Goal: Feedback & Contribution: Submit feedback/report problem

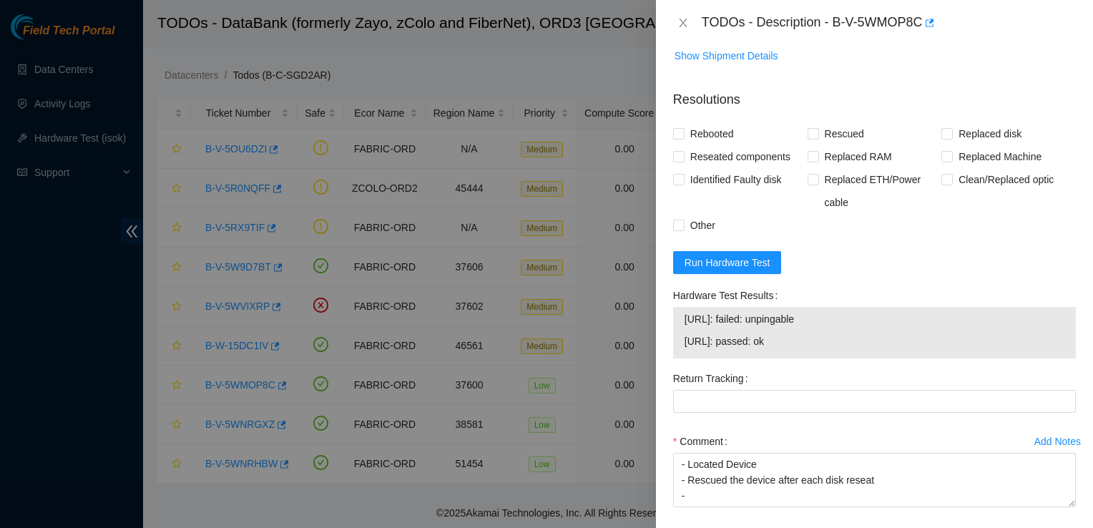
scroll to position [813, 0]
click at [677, 127] on input "Rebooted" at bounding box center [678, 132] width 10 height 10
checkbox input "true"
click at [812, 127] on input "Rescued" at bounding box center [812, 132] width 10 height 10
checkbox input "true"
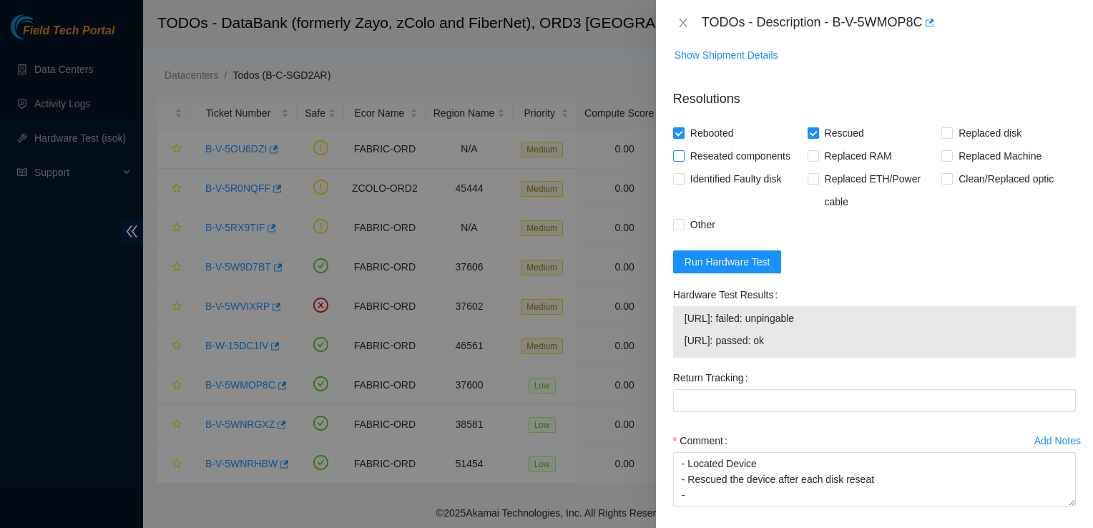
click at [757, 144] on span "Reseated components" at bounding box center [740, 155] width 112 height 23
click at [683, 150] on input "Reseated components" at bounding box center [678, 155] width 10 height 10
checkbox input "true"
click at [717, 254] on span "Run Hardware Test" at bounding box center [727, 262] width 86 height 16
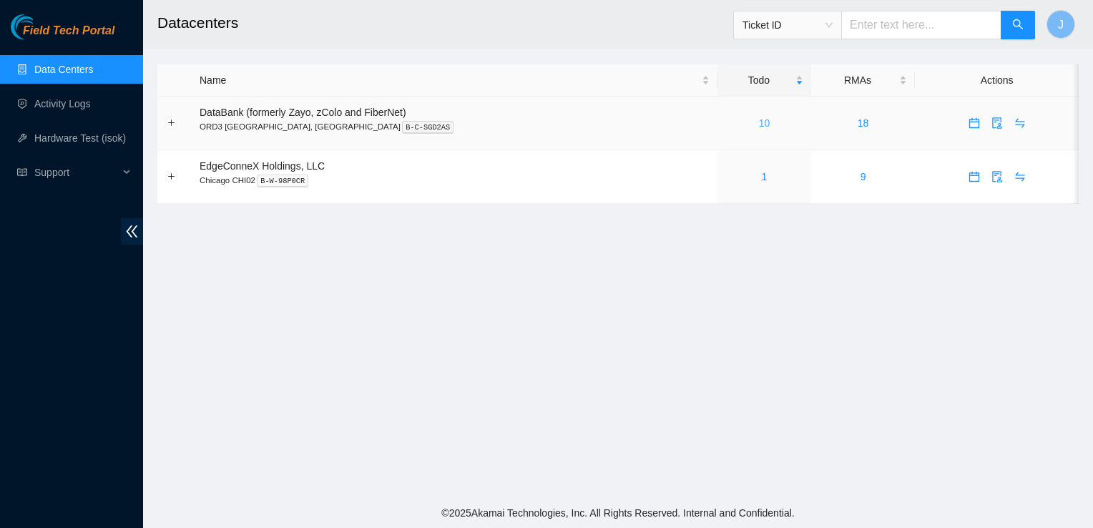
click at [759, 127] on link "10" at bounding box center [764, 122] width 11 height 11
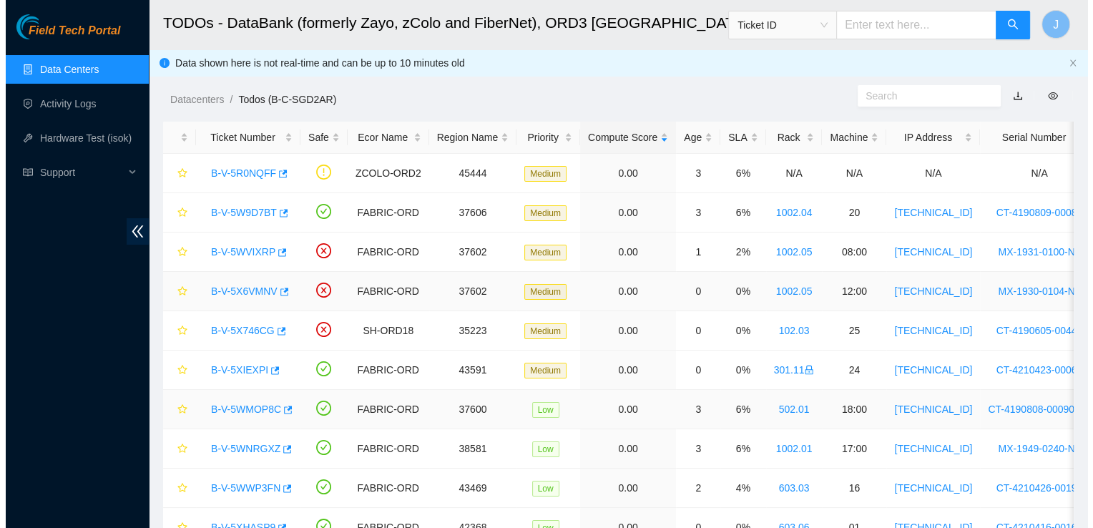
scroll to position [72, 0]
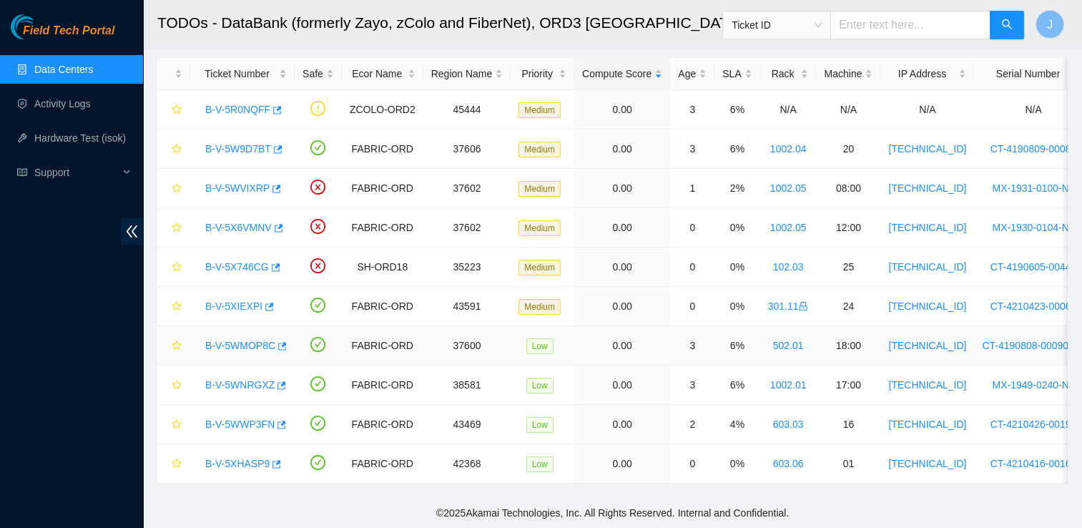
click at [246, 340] on link "B-V-5WMOP8C" at bounding box center [240, 345] width 70 height 11
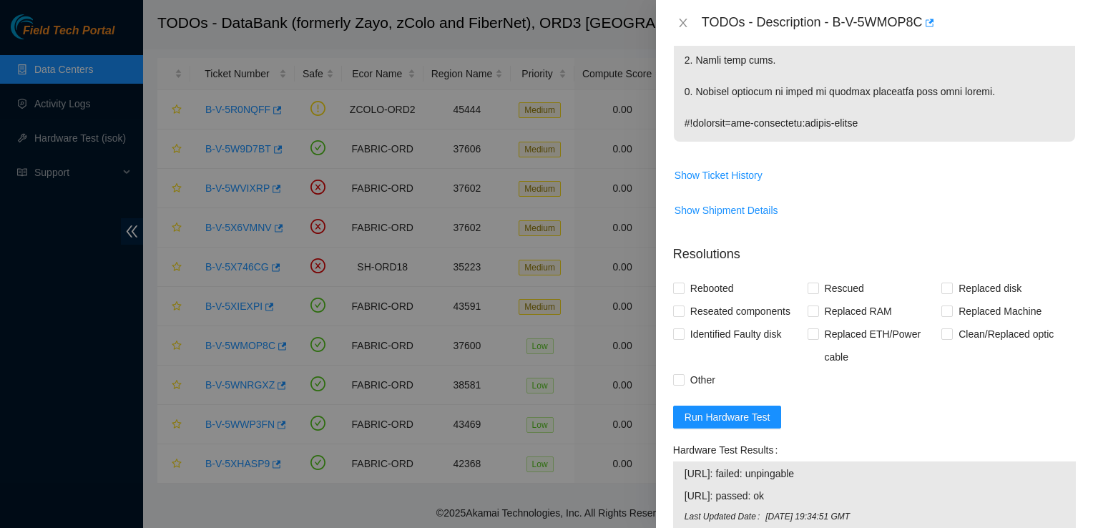
scroll to position [678, 0]
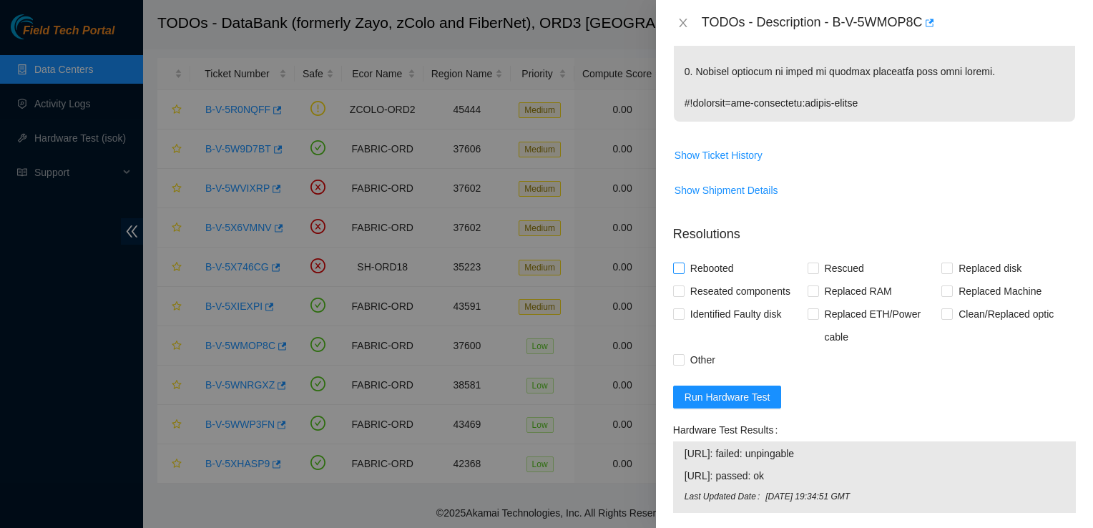
click at [681, 262] on input "Rebooted" at bounding box center [678, 267] width 10 height 10
checkbox input "true"
click at [679, 285] on input "Reseated components" at bounding box center [678, 290] width 10 height 10
checkbox input "true"
click at [819, 257] on span "Rescued" at bounding box center [844, 268] width 51 height 23
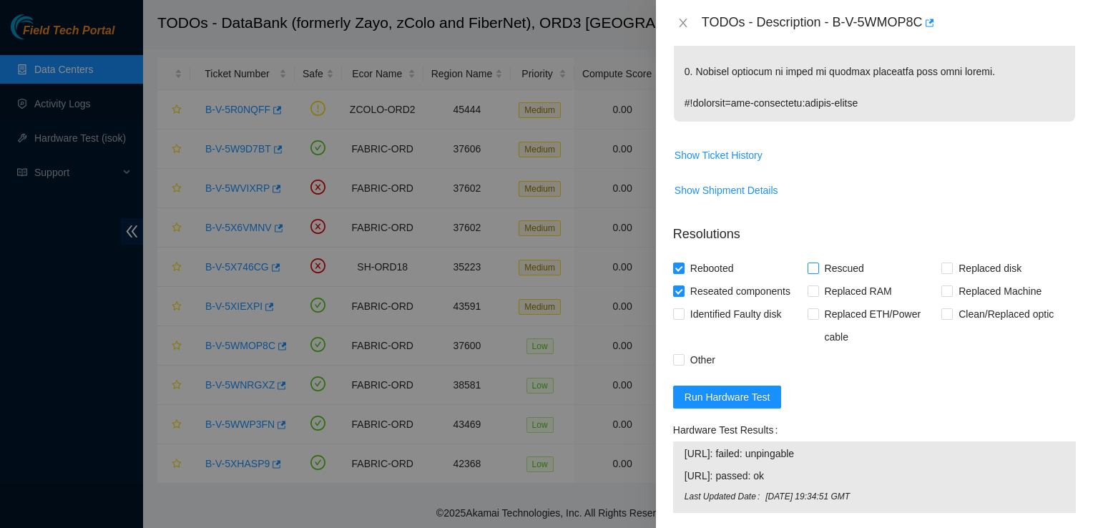
click at [815, 262] on input "Rescued" at bounding box center [812, 267] width 10 height 10
checkbox input "true"
click at [754, 389] on span "Run Hardware Test" at bounding box center [727, 397] width 86 height 16
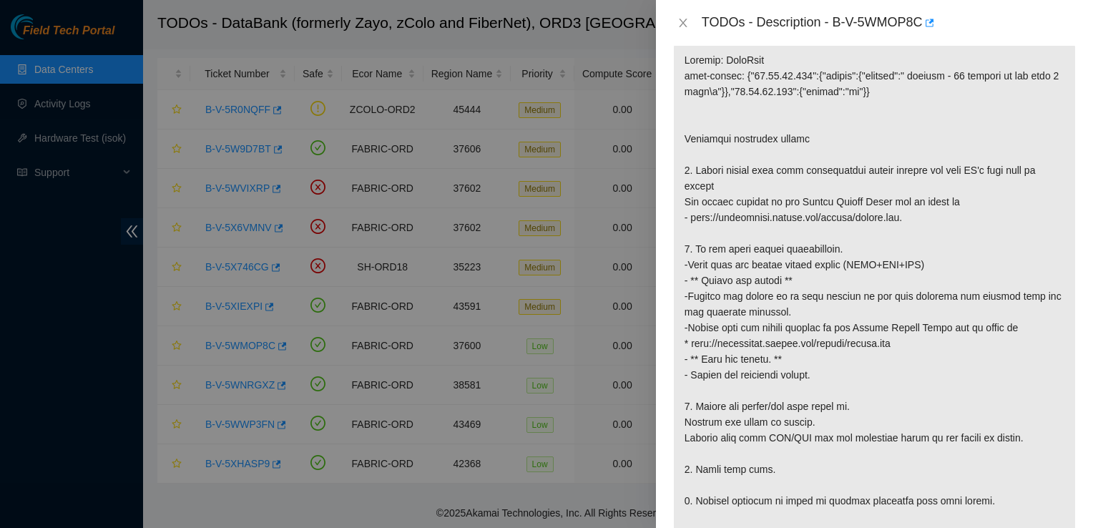
scroll to position [314, 0]
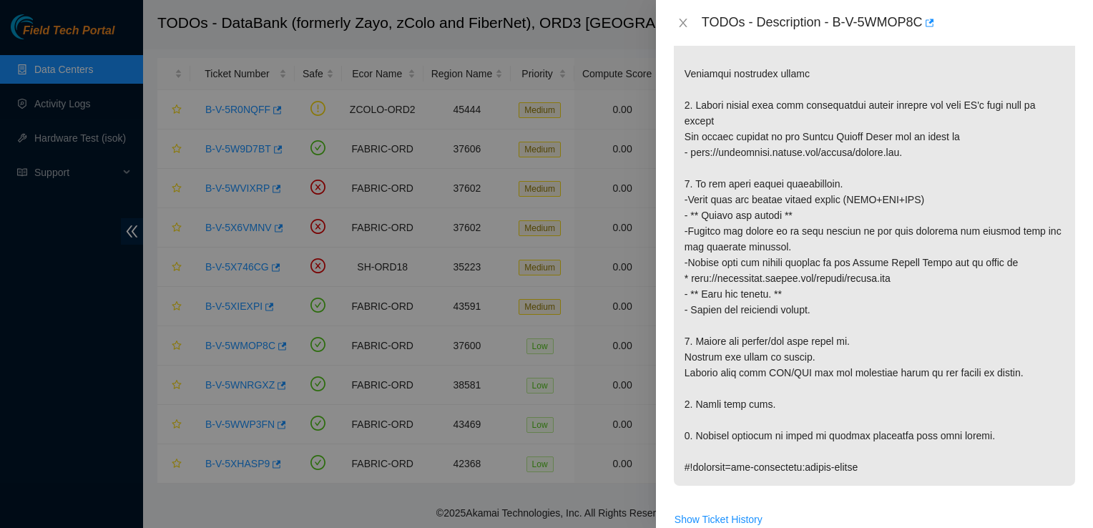
click at [1034, 290] on p at bounding box center [874, 230] width 401 height 509
click at [1041, 279] on p at bounding box center [874, 230] width 401 height 509
click at [1030, 318] on p at bounding box center [874, 230] width 401 height 509
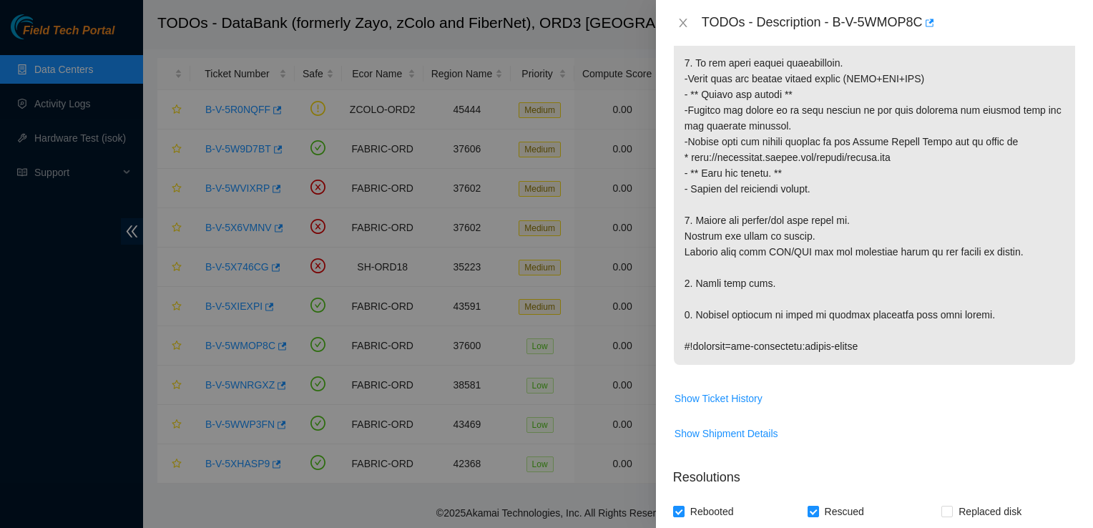
scroll to position [434, 0]
click at [956, 388] on span "Show Ticket History" at bounding box center [874, 399] width 401 height 23
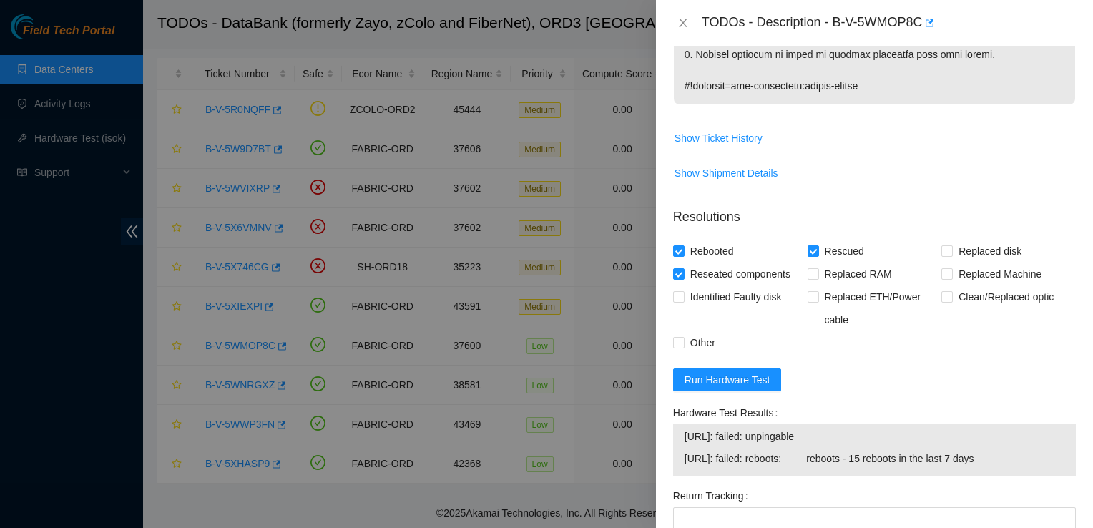
scroll to position [695, 0]
click at [763, 372] on span "Run Hardware Test" at bounding box center [727, 380] width 86 height 16
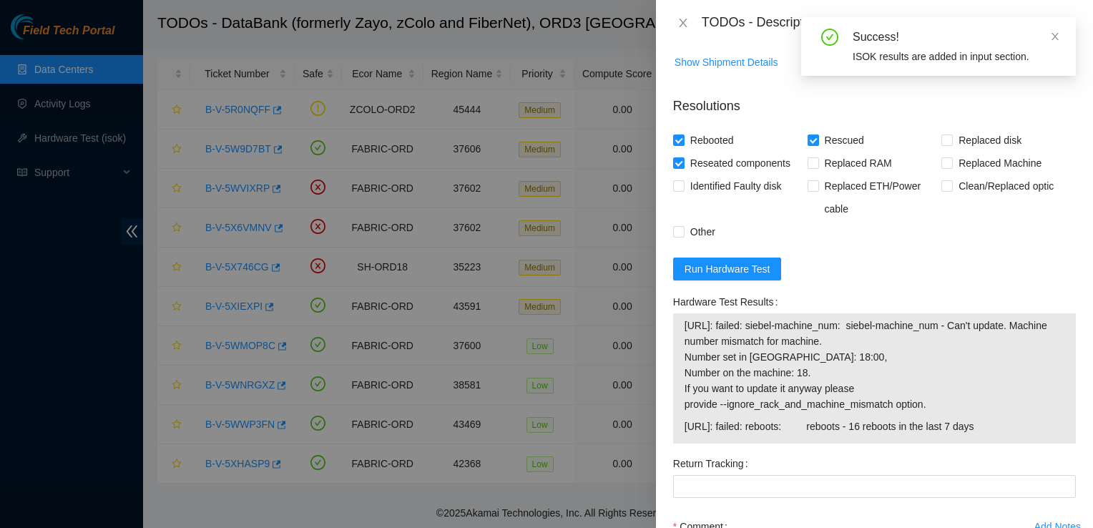
scroll to position [808, 0]
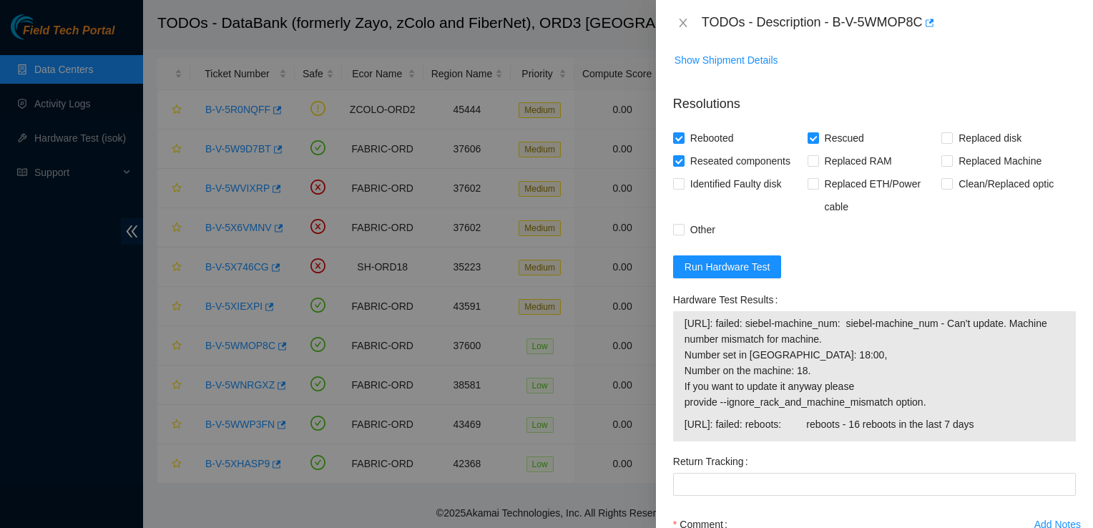
click at [1066, 368] on div "Hardware Test Results 23.32.44.166: failed: siebel-machine_num: siebel-machine_…" at bounding box center [874, 369] width 414 height 162
click at [724, 259] on span "Run Hardware Test" at bounding box center [727, 267] width 86 height 16
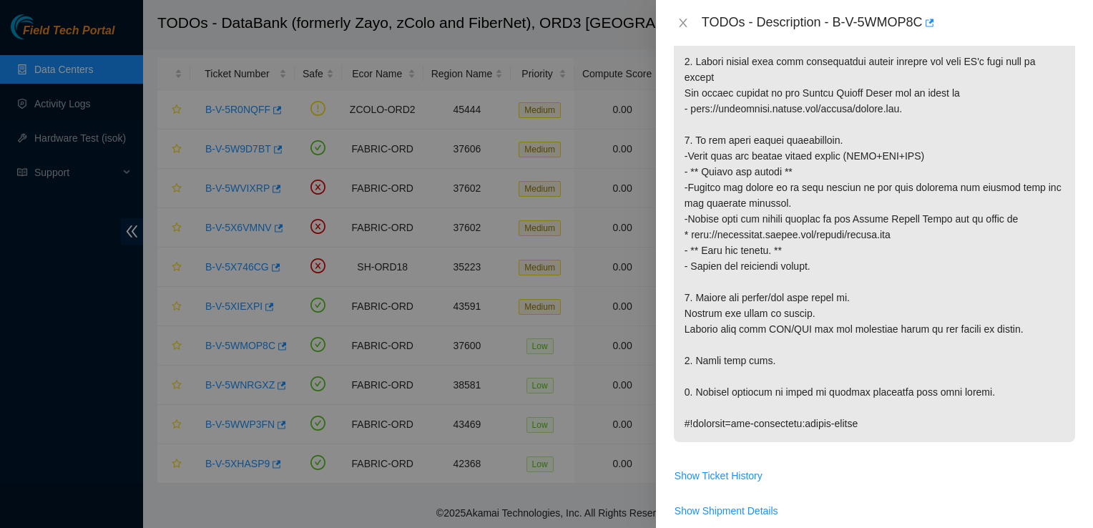
scroll to position [482, 0]
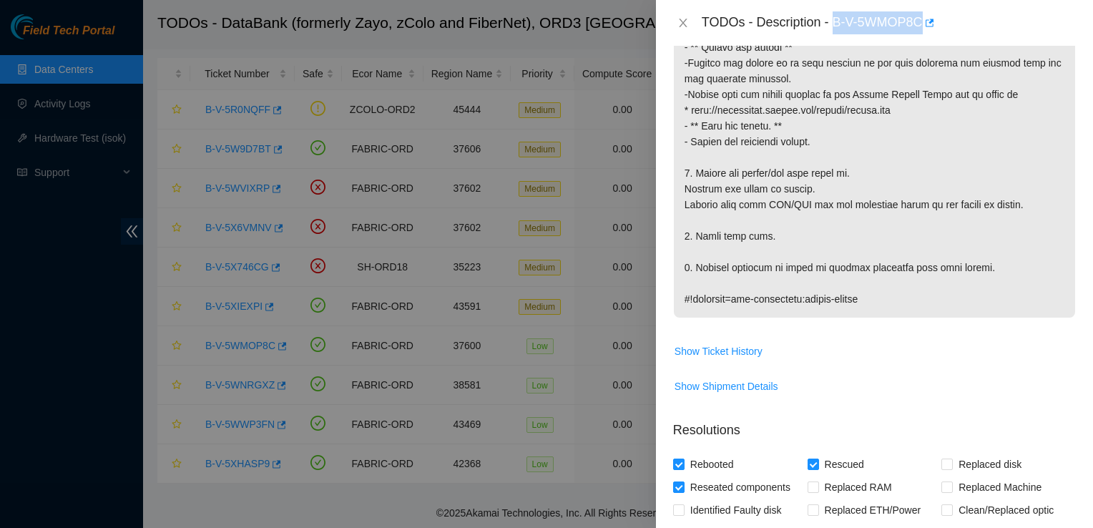
drag, startPoint x: 835, startPoint y: 27, endPoint x: 920, endPoint y: 34, distance: 86.1
click at [920, 34] on div "TODOs - Description - B-V-5WMOP8C" at bounding box center [889, 22] width 374 height 23
copy div "B-V-5WMOP8C"
click at [1058, 343] on span "Show Ticket History" at bounding box center [874, 351] width 401 height 23
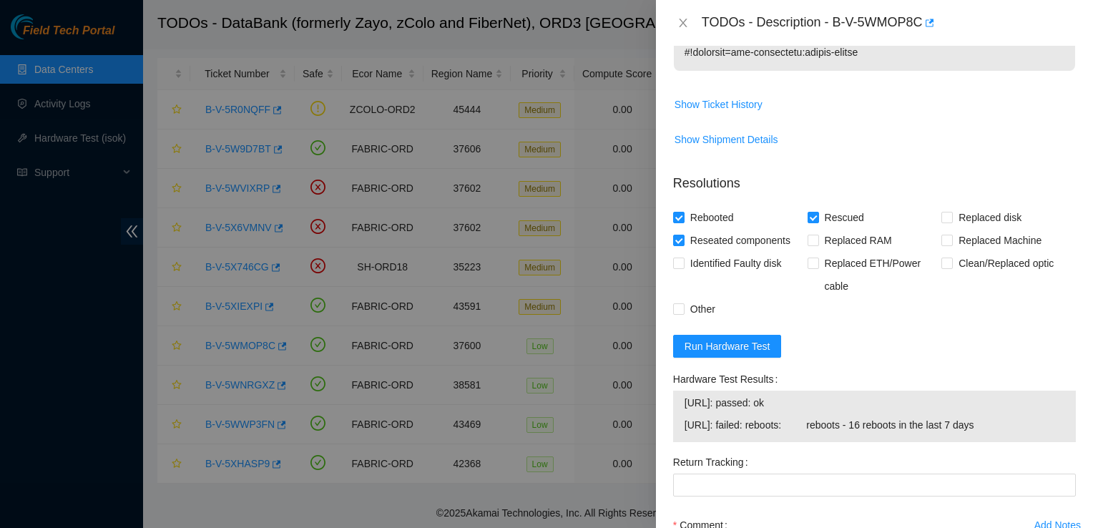
scroll to position [730, 0]
click at [1061, 311] on form "Resolutions Rebooted Rescued Replaced disk Reseated components Replaced RAM Rep…" at bounding box center [874, 409] width 403 height 494
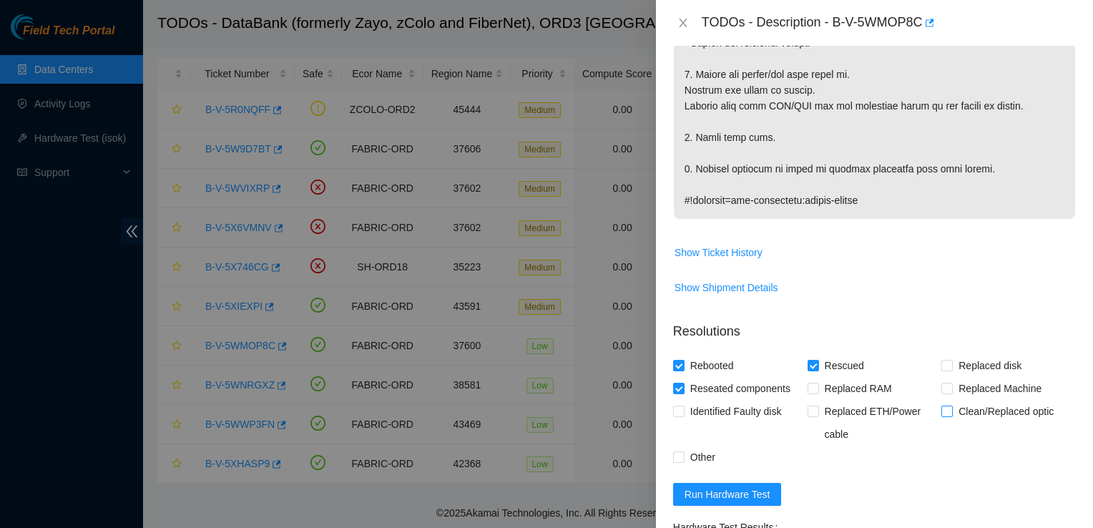
scroll to position [493, 0]
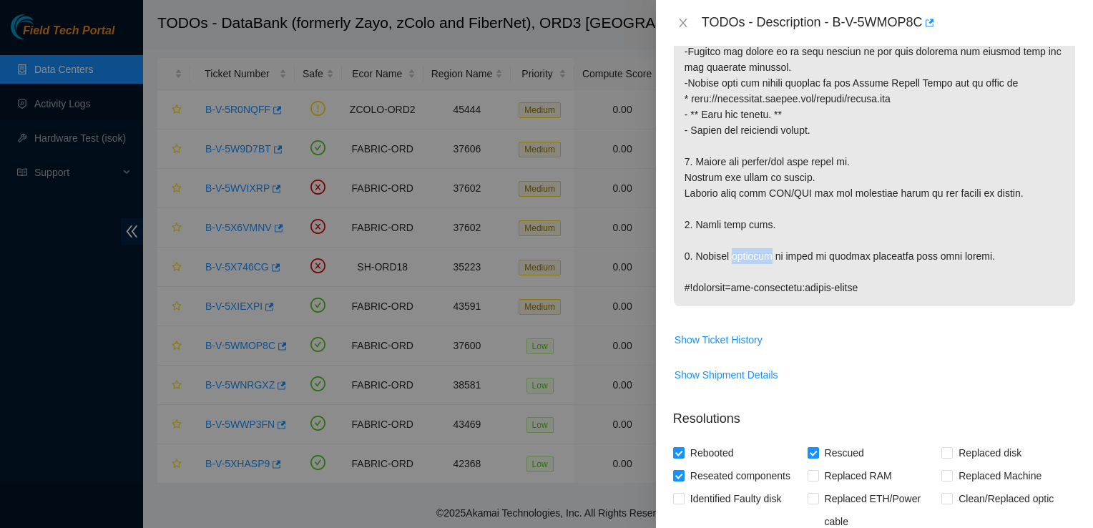
drag, startPoint x: 732, startPoint y: 243, endPoint x: 757, endPoint y: 239, distance: 25.4
click at [757, 239] on p at bounding box center [874, 51] width 401 height 509
copy p "jvillalo"
click at [1056, 299] on td at bounding box center [874, 61] width 403 height 531
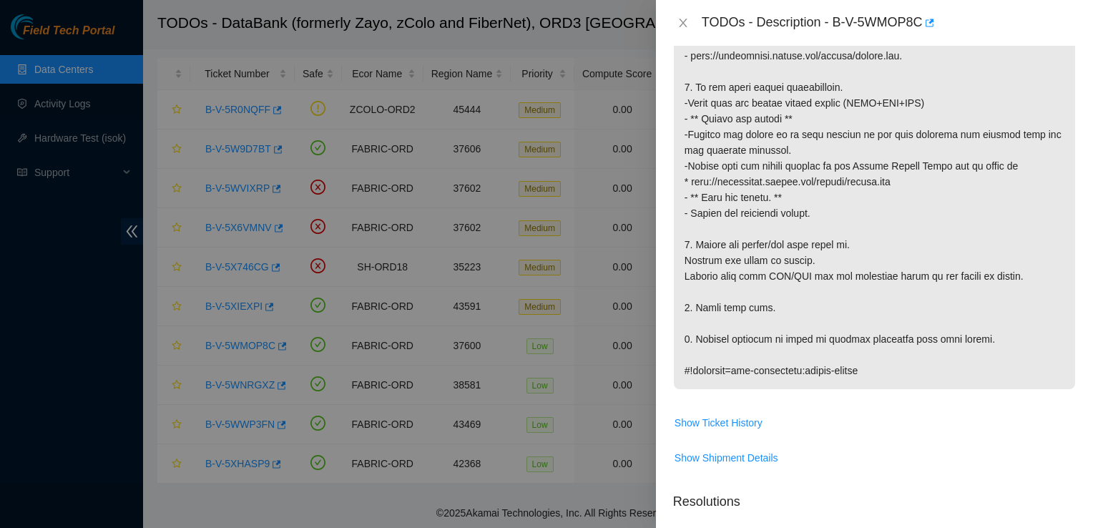
scroll to position [411, 0]
drag, startPoint x: 855, startPoint y: 325, endPoint x: 899, endPoint y: 321, distance: 44.5
click at [899, 321] on p at bounding box center [874, 133] width 401 height 509
copy p "dmidecode"
click at [1074, 30] on div "TODOs - Description - B-V-5WMOP8C" at bounding box center [889, 22] width 374 height 23
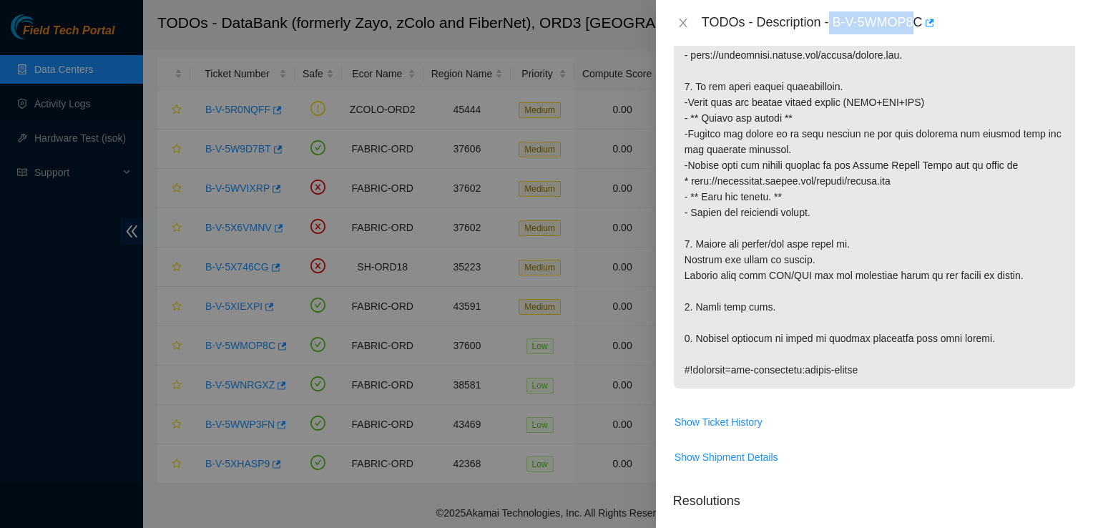
drag, startPoint x: 831, startPoint y: 22, endPoint x: 913, endPoint y: 21, distance: 81.5
click at [913, 21] on div "TODOs - Description - B-V-5WMOP8C" at bounding box center [889, 22] width 374 height 23
click at [845, 25] on div "TODOs - Description - B-V-5WMOP8C" at bounding box center [889, 22] width 374 height 23
drag, startPoint x: 835, startPoint y: 21, endPoint x: 927, endPoint y: 25, distance: 91.6
click at [927, 25] on div "TODOs - Description - B-V-5WMOP8C" at bounding box center [889, 22] width 374 height 23
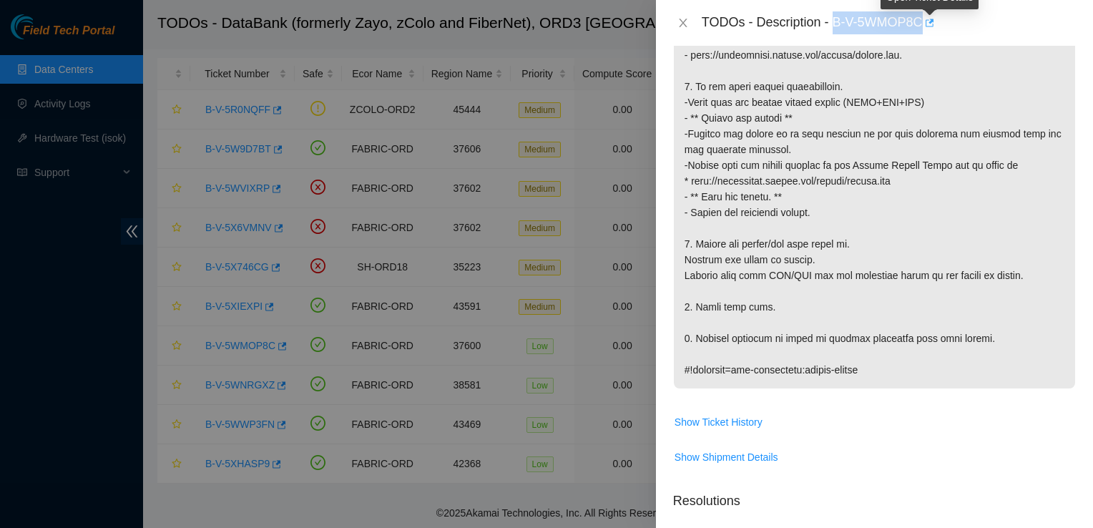
copy div "B-V-5WMOP8C"
click at [973, 411] on span "Show Ticket History" at bounding box center [874, 422] width 401 height 23
click at [975, 419] on td "Show Ticket History" at bounding box center [874, 427] width 403 height 35
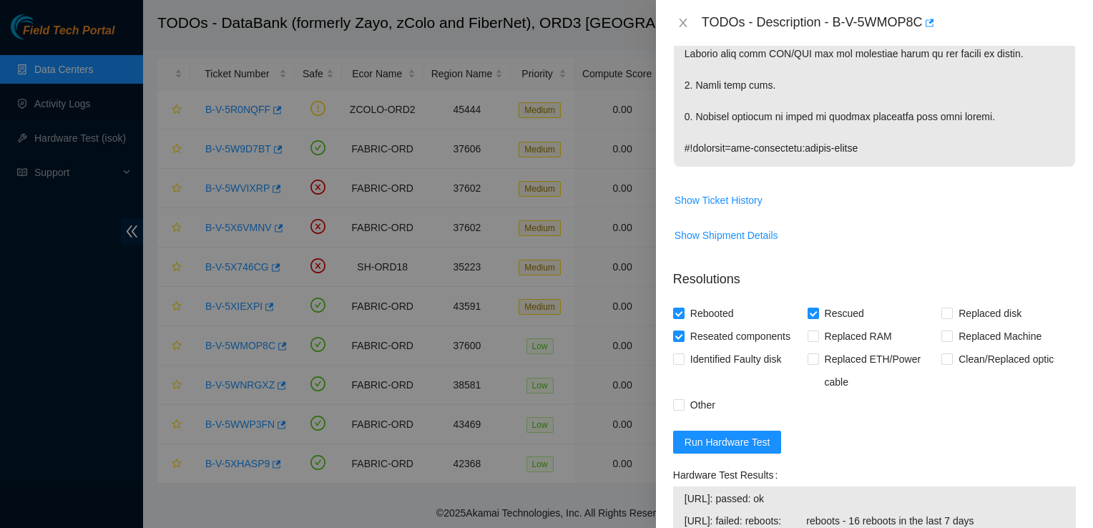
scroll to position [834, 0]
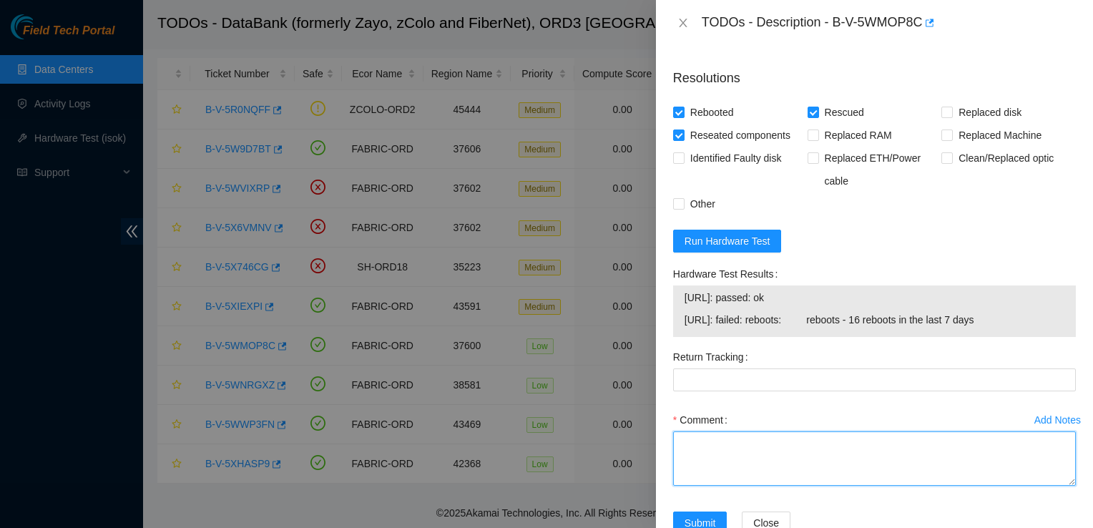
click at [780, 431] on textarea "Comment" at bounding box center [874, 458] width 403 height 54
paste textarea "- Located Device - Rebooted, rescued, and reseated all disks - Unplugged eth, R…"
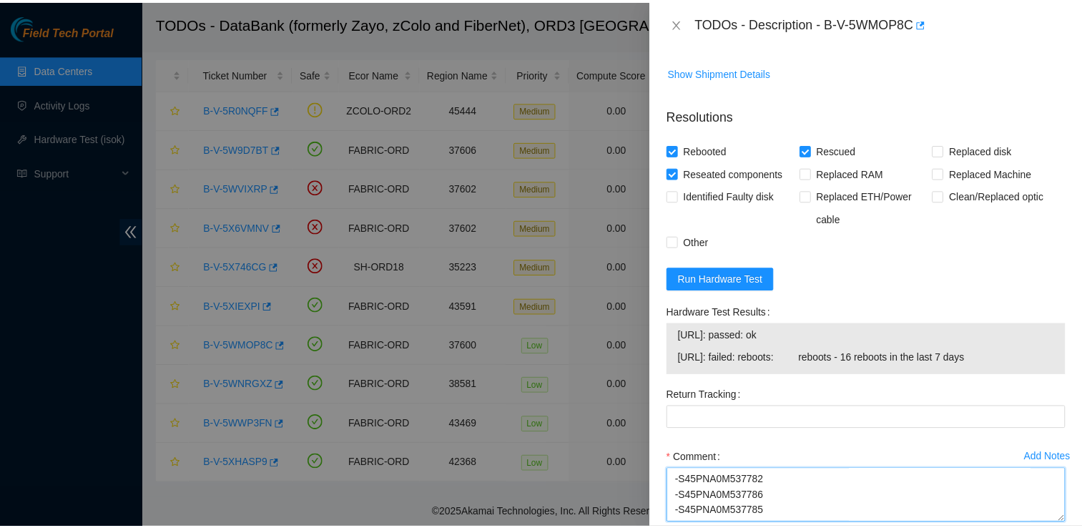
scroll to position [857, 0]
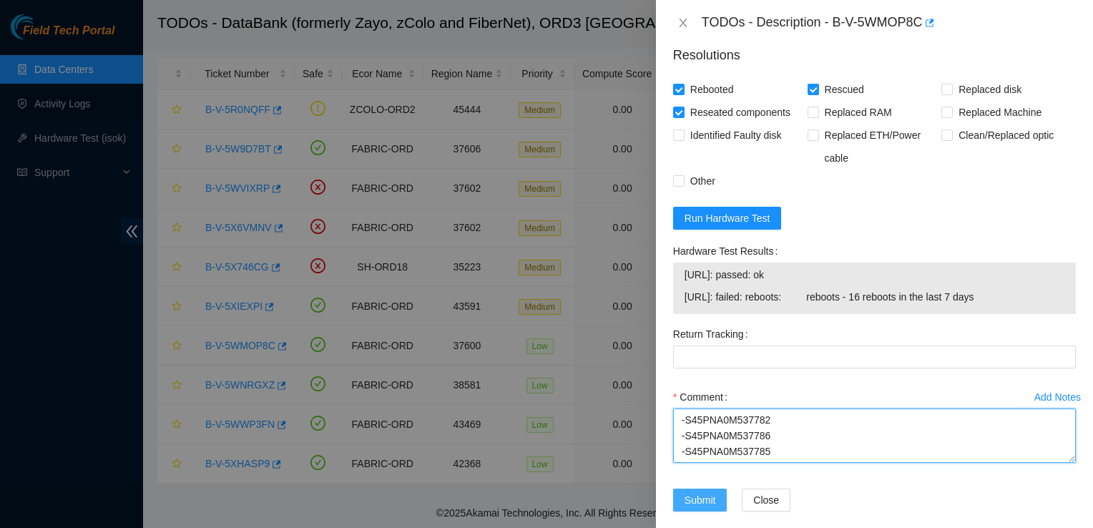
type textarea "- Located Device - Rebooted, rescued, and reseated all disks - Unplugged eth, R…"
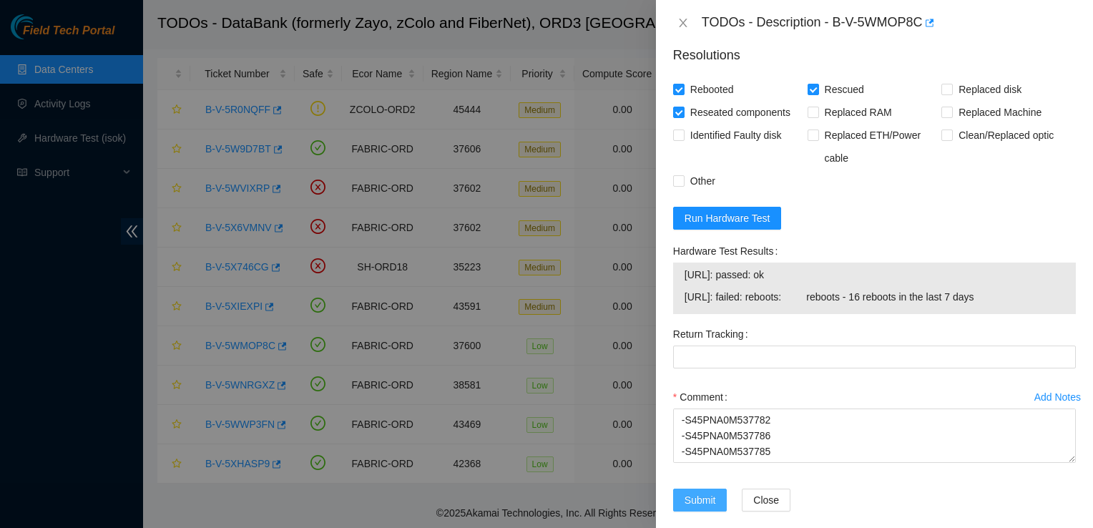
click at [697, 492] on span "Submit" at bounding box center [699, 500] width 31 height 16
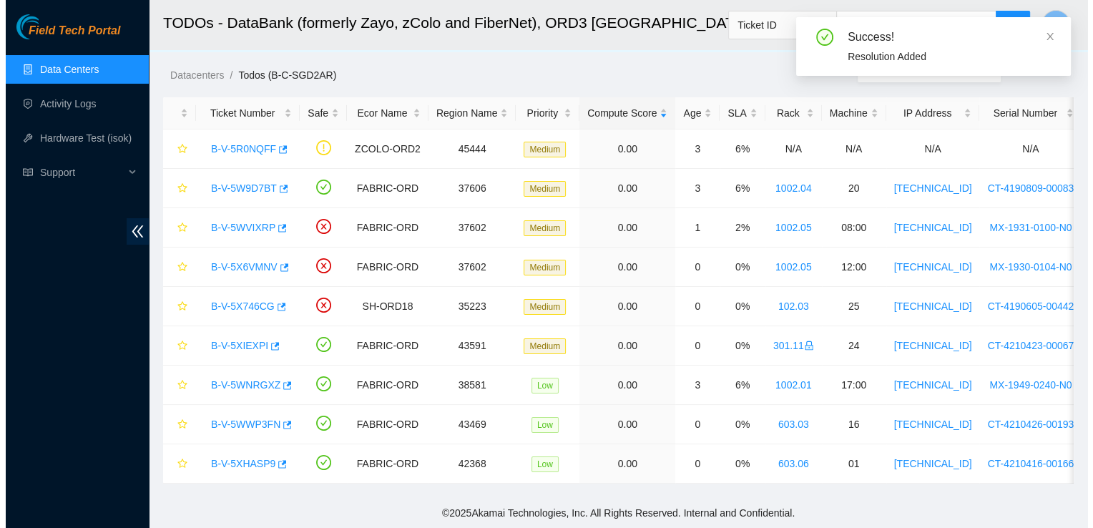
scroll to position [34, 0]
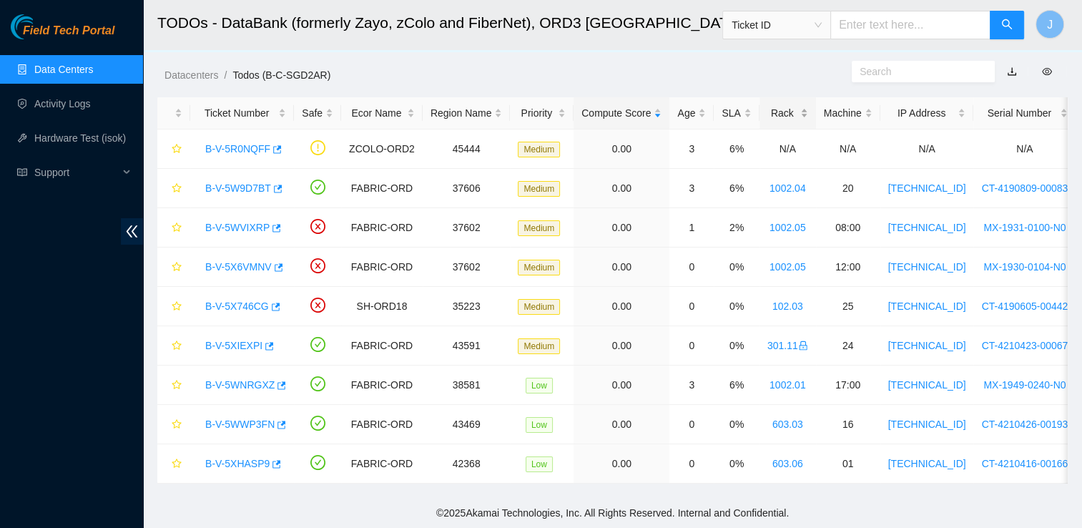
click at [795, 105] on div "Rack" at bounding box center [787, 113] width 41 height 16
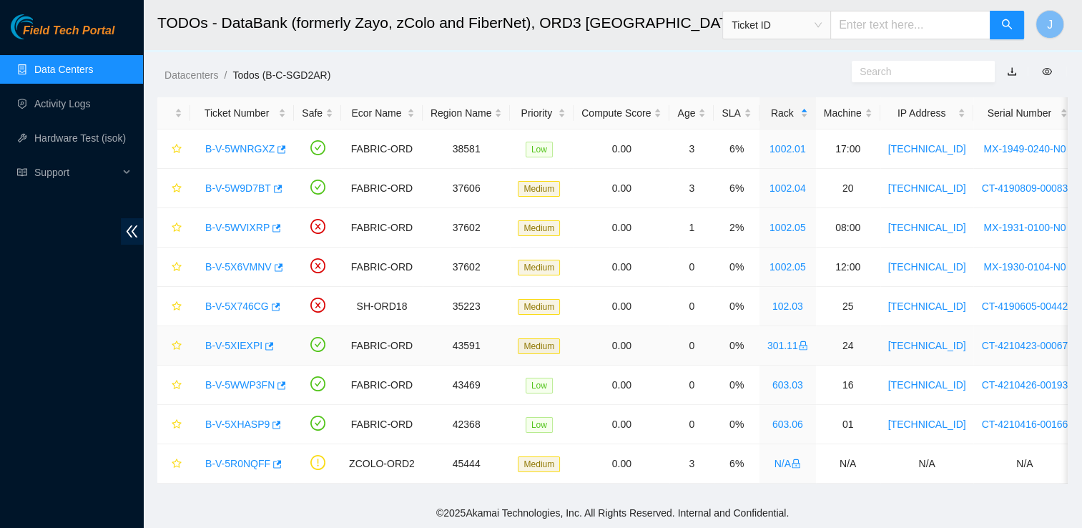
click at [798, 340] on icon "lock" at bounding box center [803, 345] width 10 height 10
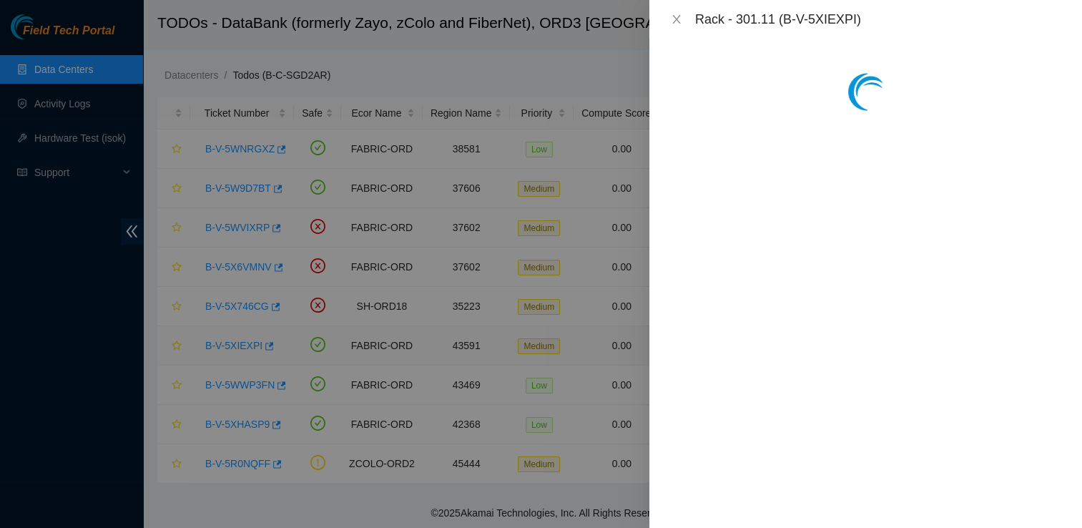
scroll to position [1082, 0]
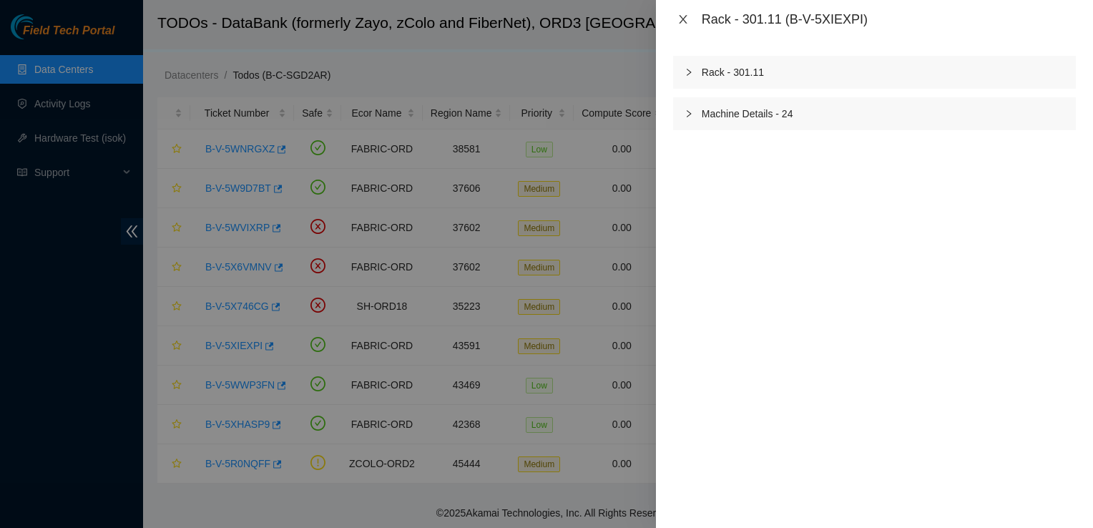
click at [681, 22] on icon "close" at bounding box center [682, 19] width 11 height 11
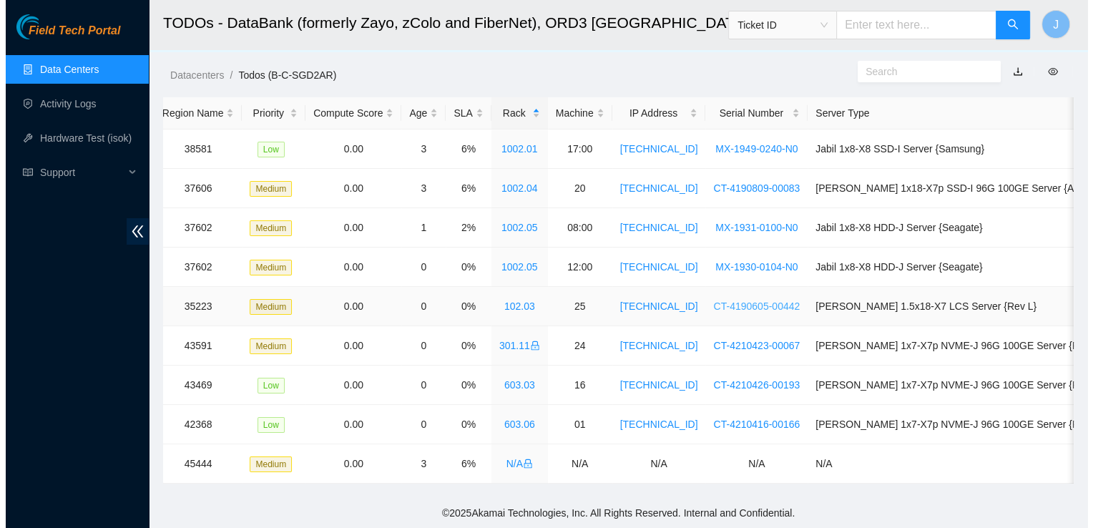
scroll to position [0, 0]
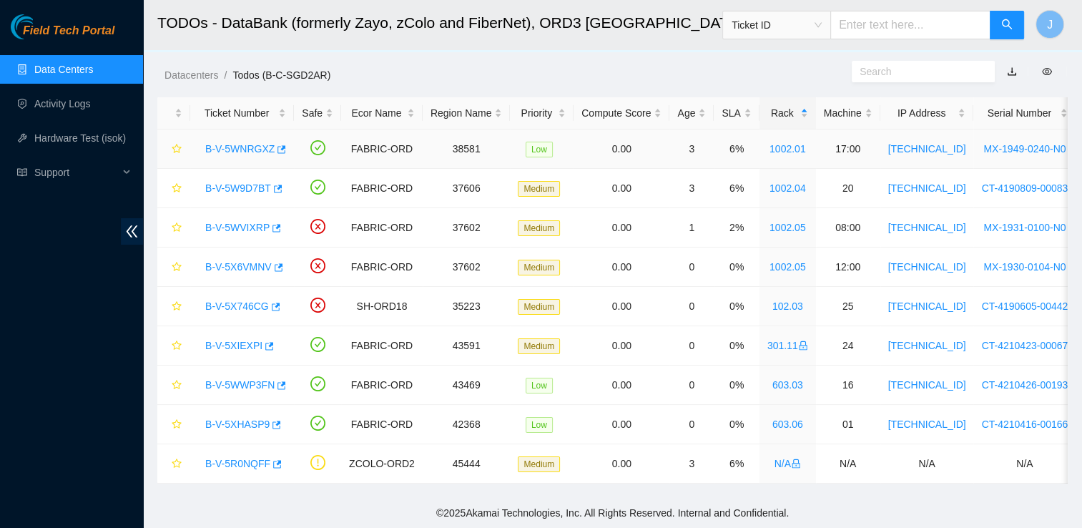
click at [263, 143] on link "B-V-5WNRGXZ" at bounding box center [239, 148] width 69 height 11
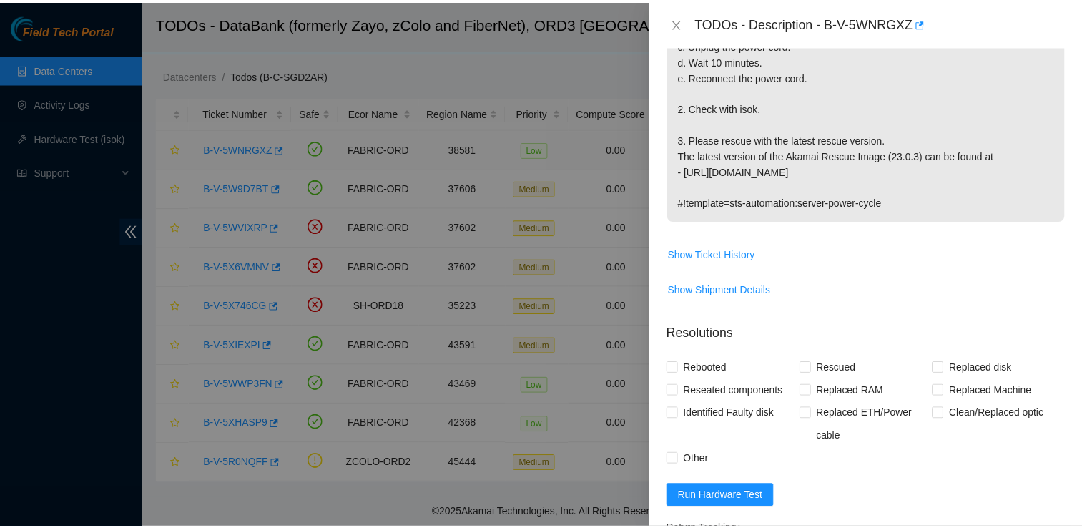
scroll to position [617, 0]
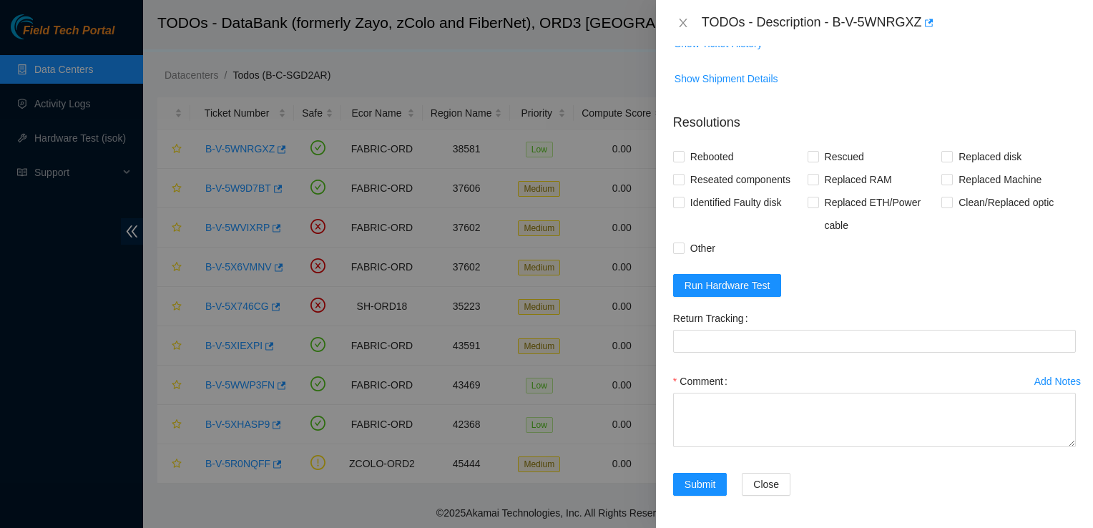
click at [689, 29] on div "TODOs - Description - B-V-5WNRGXZ" at bounding box center [874, 22] width 403 height 23
click at [686, 21] on icon "close" at bounding box center [682, 22] width 11 height 11
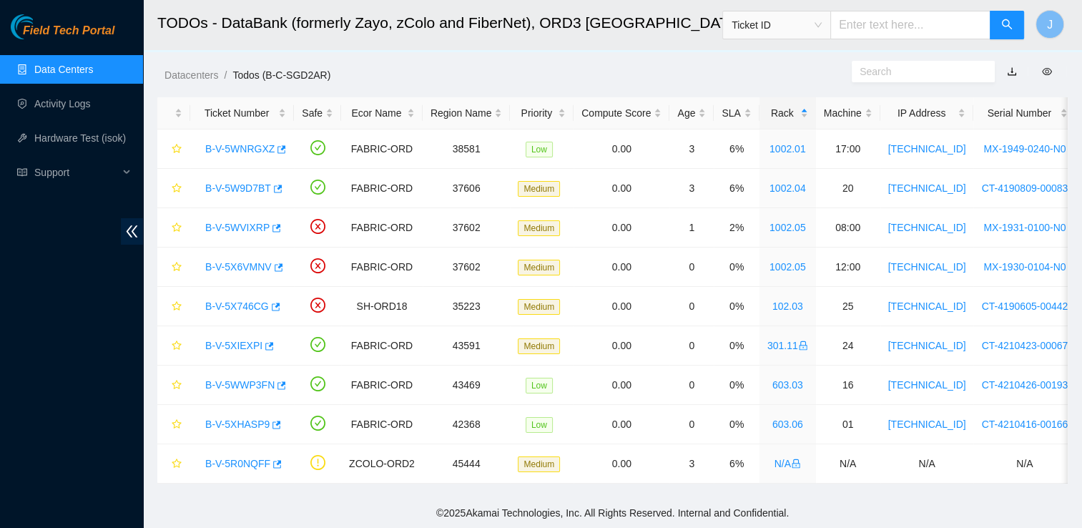
scroll to position [406, 0]
click at [59, 98] on link "Activity Logs" at bounding box center [62, 103] width 57 height 11
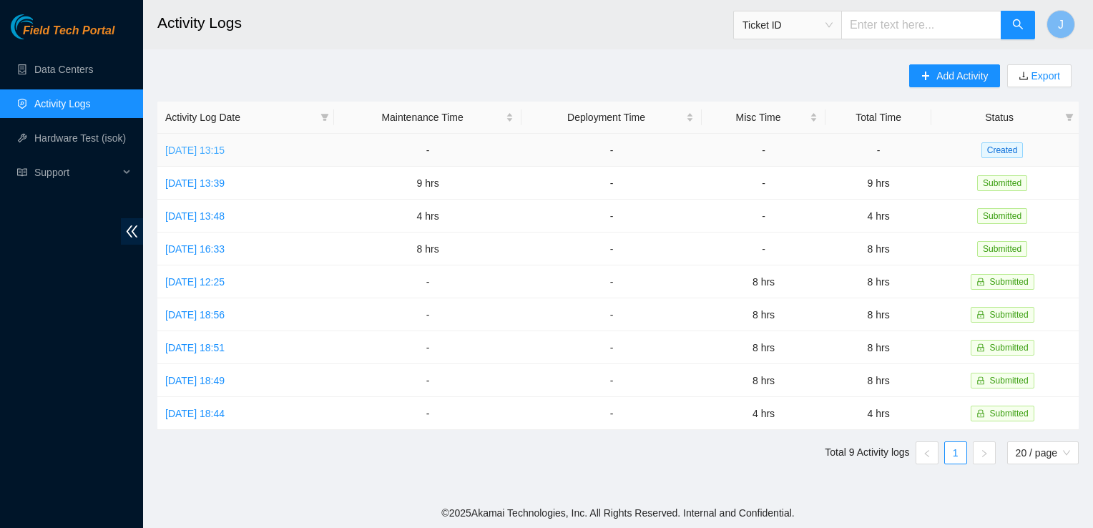
click at [201, 151] on link "Fri, 03 Oct 2025 13:15" at bounding box center [194, 149] width 59 height 11
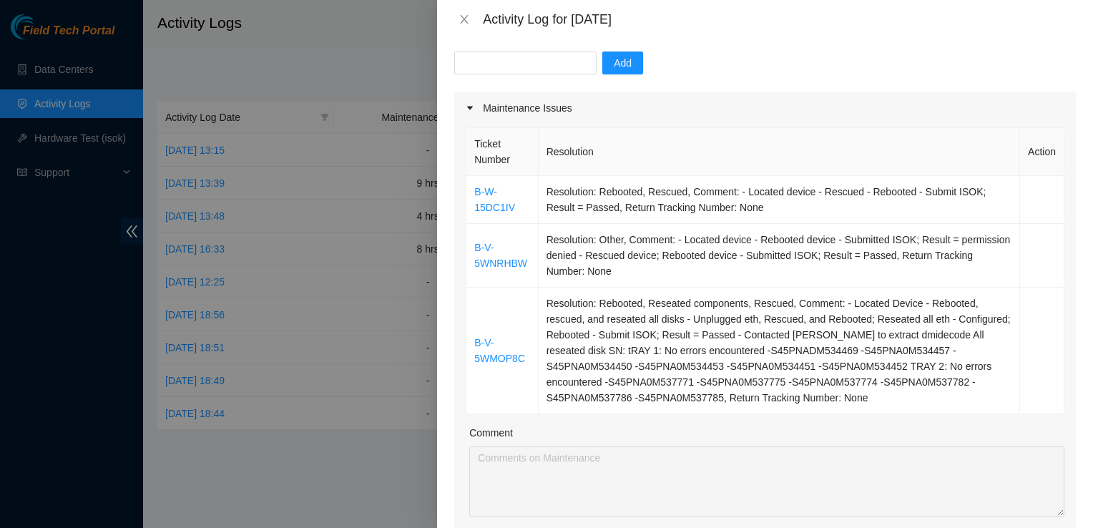
scroll to position [186, 0]
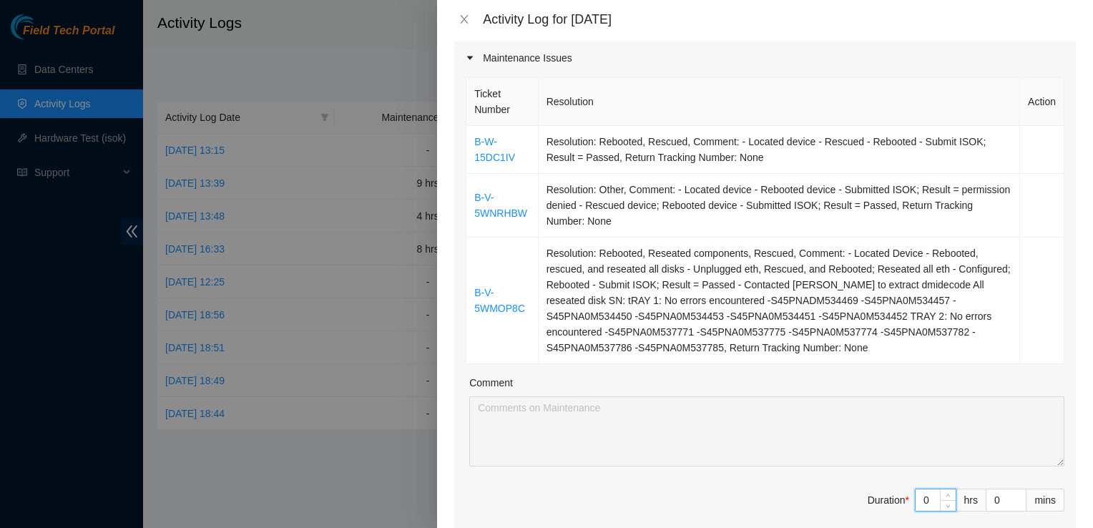
click at [915, 501] on input "0" at bounding box center [935, 499] width 40 height 21
click at [918, 491] on input "0" at bounding box center [935, 499] width 40 height 21
type input "8"
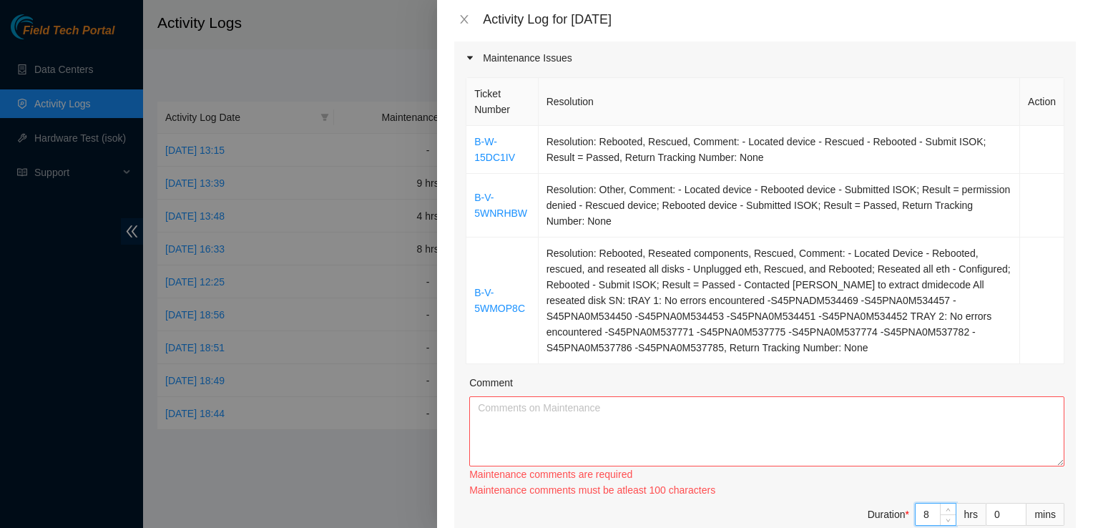
type input "8"
click at [842, 431] on textarea "Comment" at bounding box center [766, 431] width 595 height 70
click at [649, 412] on textarea "Comment" at bounding box center [766, 431] width 595 height 70
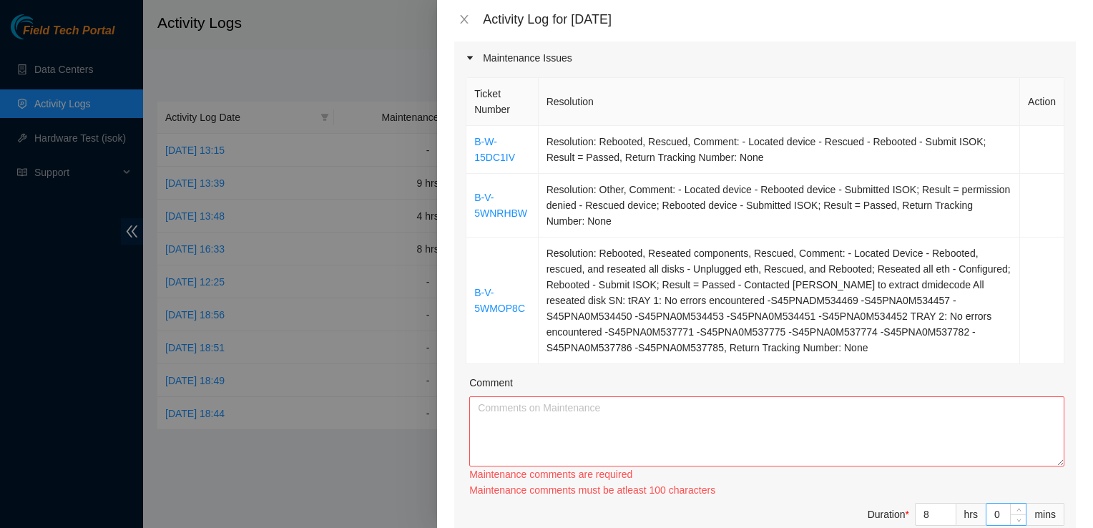
click at [997, 511] on input "0" at bounding box center [1005, 514] width 39 height 21
type input "3"
type input "30"
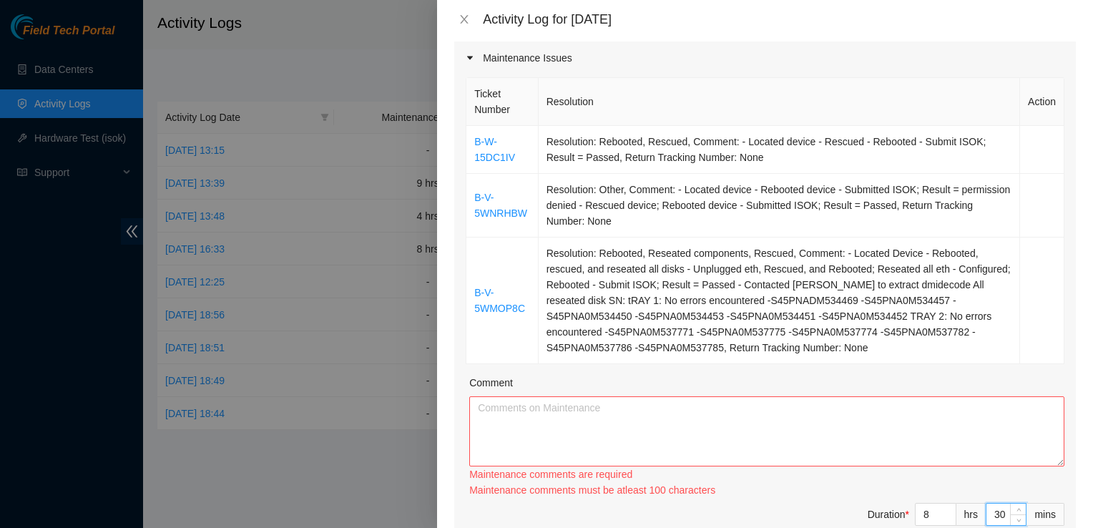
type input "30"
click at [853, 436] on textarea "Comment" at bounding box center [766, 431] width 595 height 70
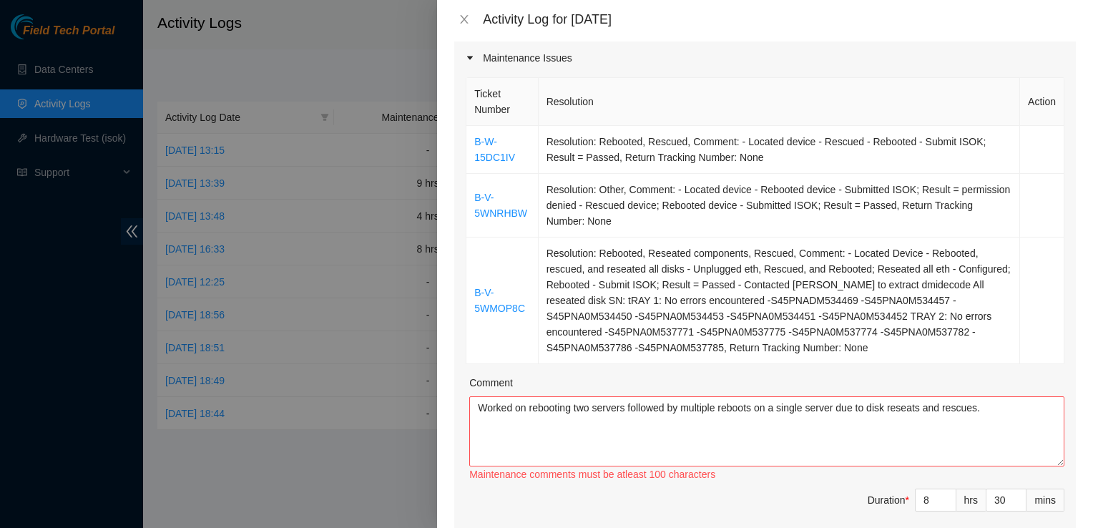
drag, startPoint x: 896, startPoint y: 408, endPoint x: 853, endPoint y: 368, distance: 58.7
click at [853, 368] on div "Ticket Number Resolution Action B-W-15DC1IV Resolution: Rebooted, Rescued, Comm…" at bounding box center [765, 309] width 622 height 470
click at [526, 411] on textarea "Worked on rebooting two servers followed by multiple reboots on a single server…" at bounding box center [766, 431] width 595 height 70
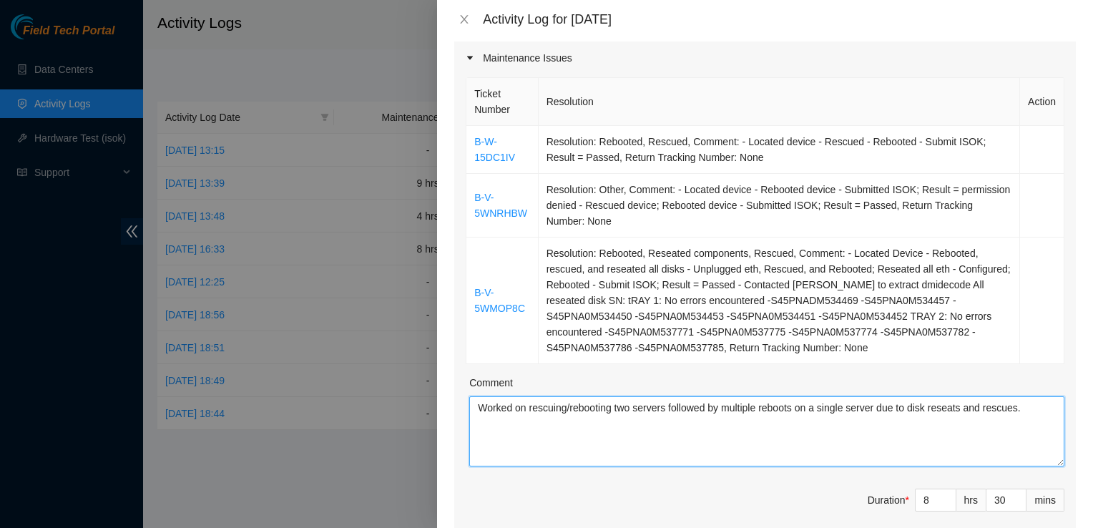
type textarea "Worked on rescuing/rebooting two servers followed by multiple reboots on a sing…"
click at [864, 435] on textarea "Worked on rescuing/rebooting two servers followed by multiple reboots on a sing…" at bounding box center [766, 431] width 595 height 70
click at [981, 448] on textarea "Worked on rescuing/rebooting two servers followed by multiple reboots on a sing…" at bounding box center [766, 431] width 595 height 70
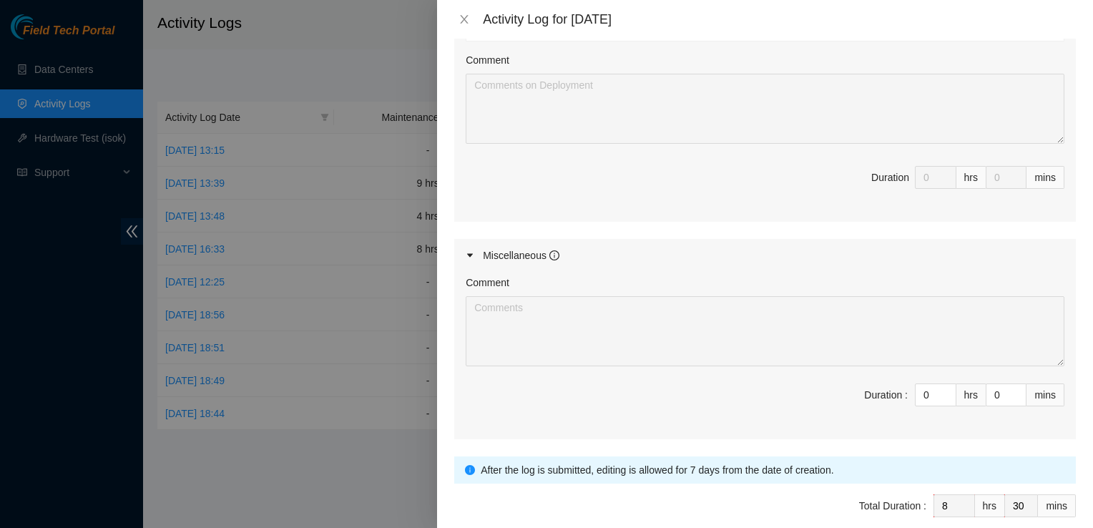
scroll to position [870, 0]
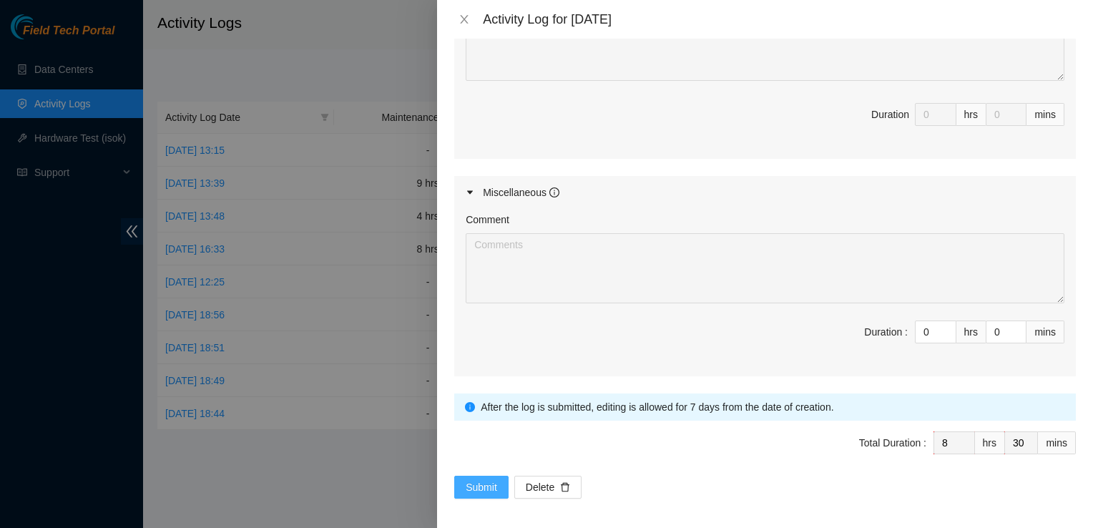
click at [489, 479] on span "Submit" at bounding box center [481, 487] width 31 height 16
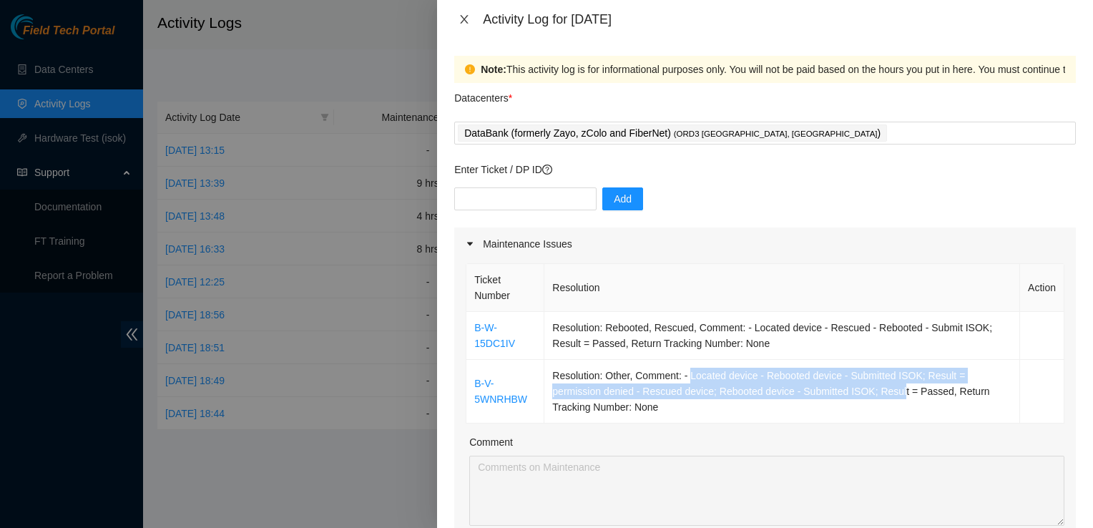
click at [472, 24] on button "Close" at bounding box center [464, 20] width 20 height 14
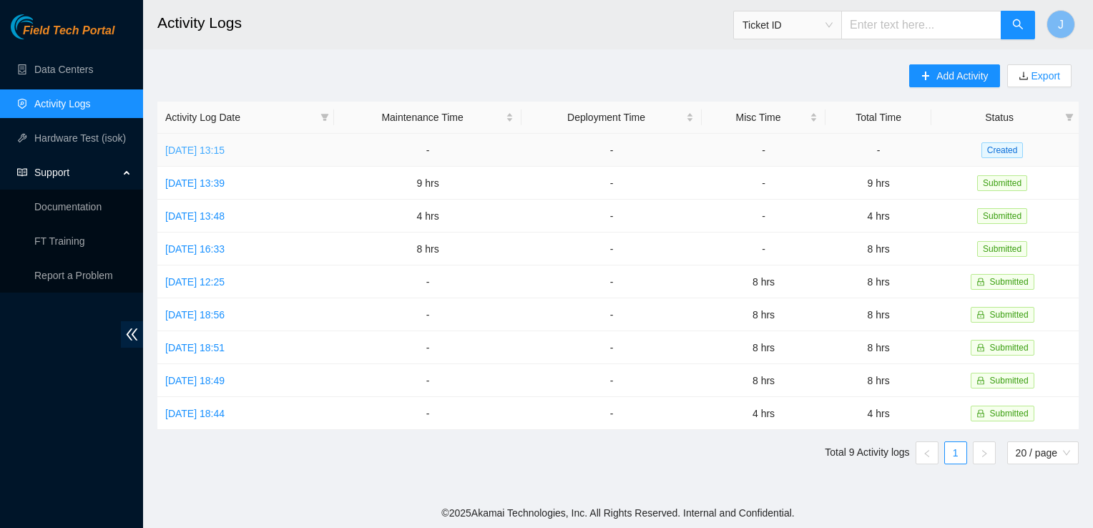
click at [225, 151] on link "Fri, 03 Oct 2025 13:15" at bounding box center [194, 149] width 59 height 11
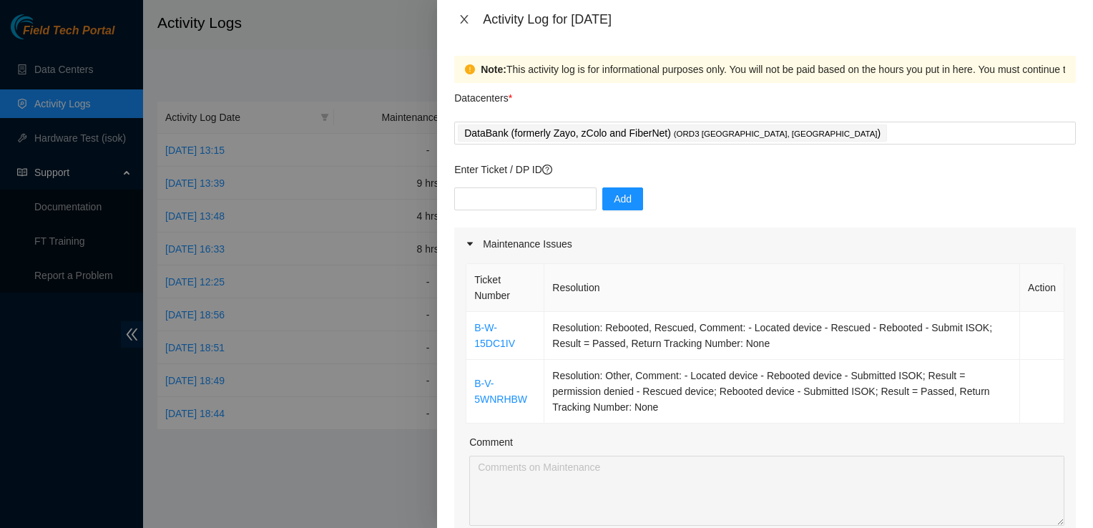
click at [462, 20] on icon "close" at bounding box center [463, 19] width 11 height 11
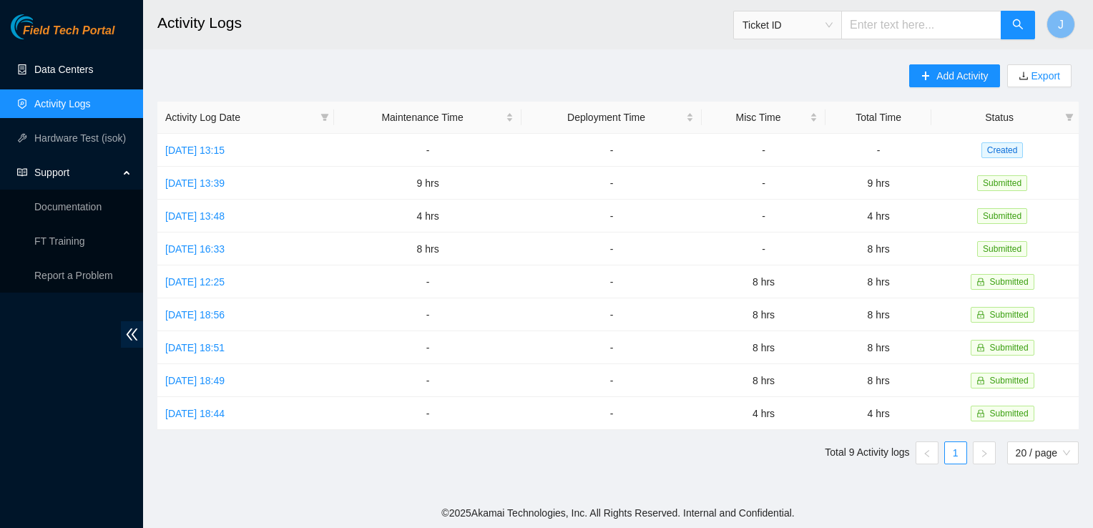
click at [40, 68] on link "Data Centers" at bounding box center [63, 69] width 59 height 11
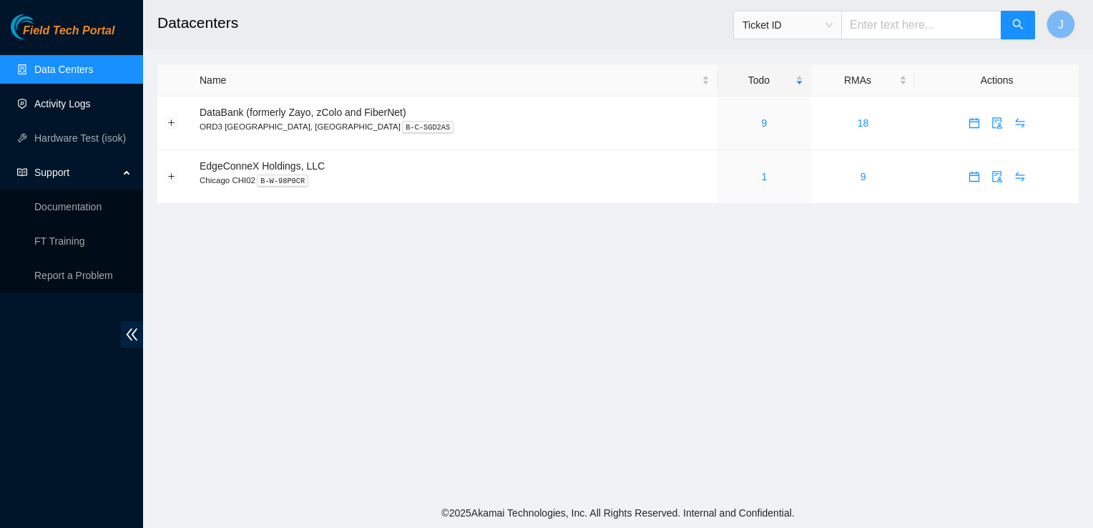
click at [59, 98] on link "Activity Logs" at bounding box center [62, 103] width 57 height 11
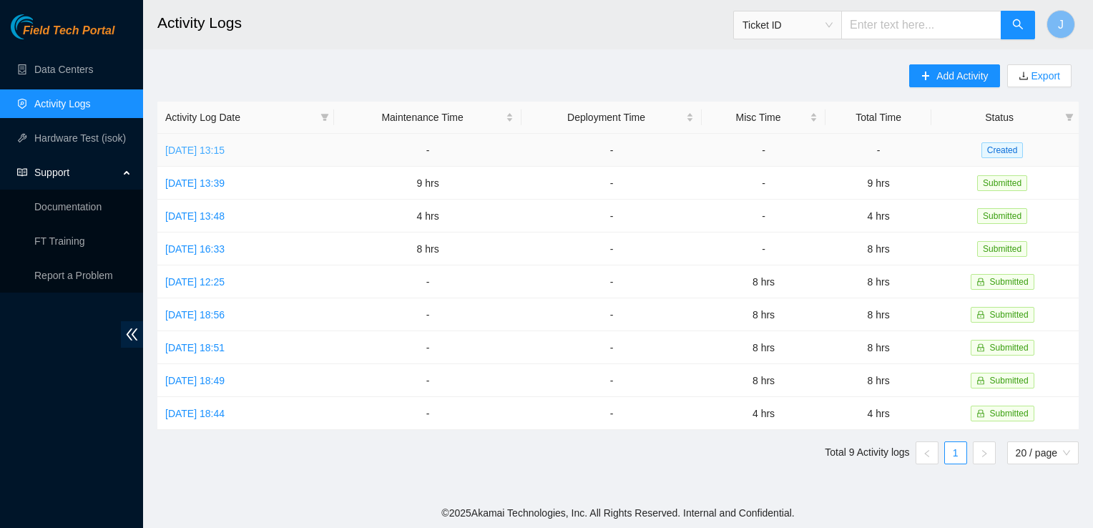
click at [220, 144] on link "Fri, 03 Oct 2025 13:15" at bounding box center [194, 149] width 59 height 11
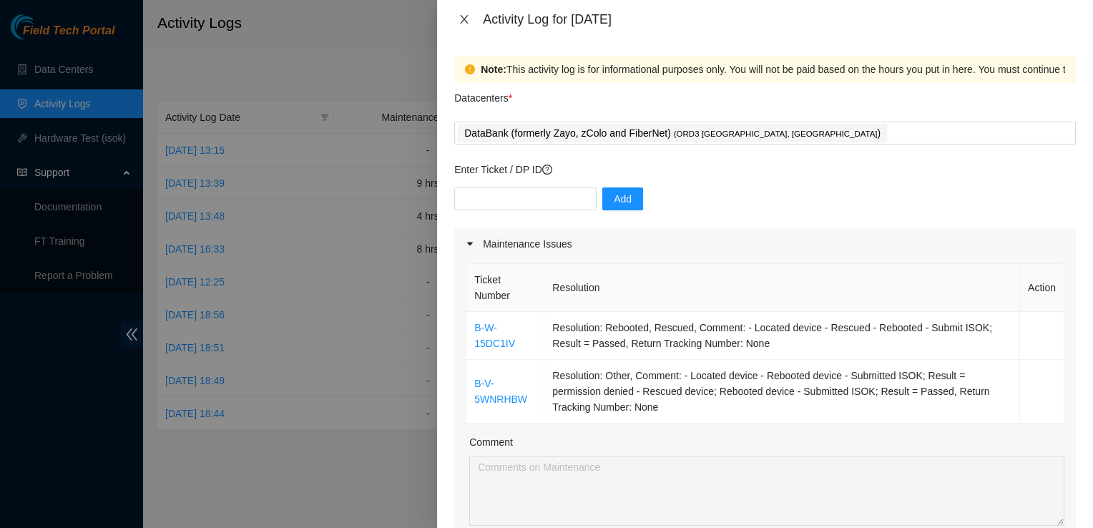
click at [469, 23] on icon "close" at bounding box center [463, 19] width 11 height 11
